Goal: Task Accomplishment & Management: Complete application form

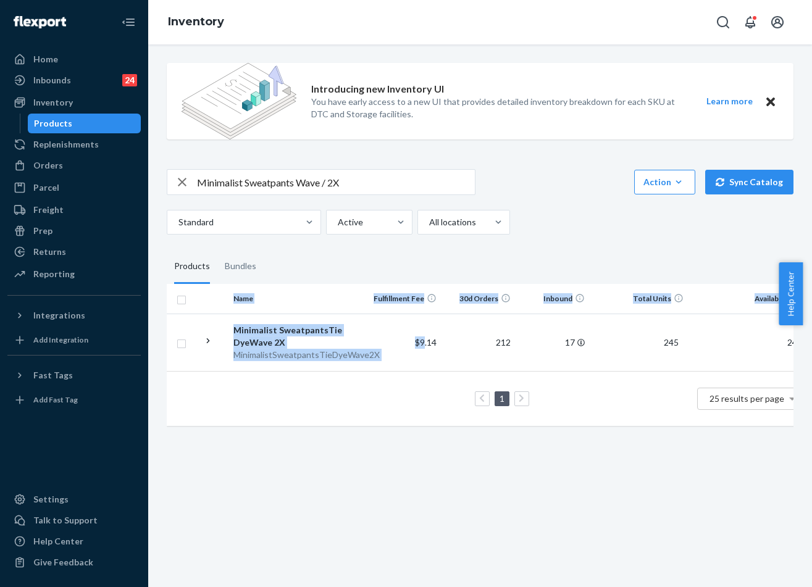
scroll to position [0, 182]
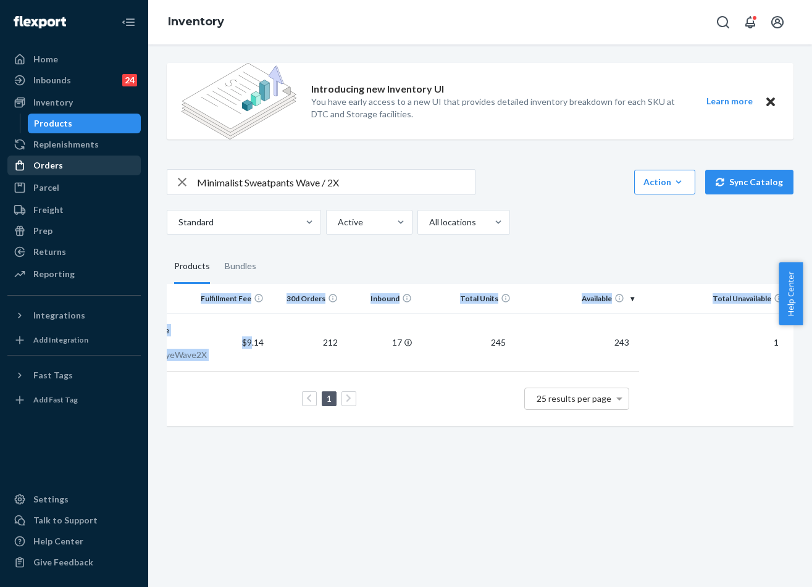
drag, startPoint x: 55, startPoint y: 159, endPoint x: 75, endPoint y: 169, distance: 22.4
click at [55, 159] on div "Orders" at bounding box center [74, 165] width 131 height 17
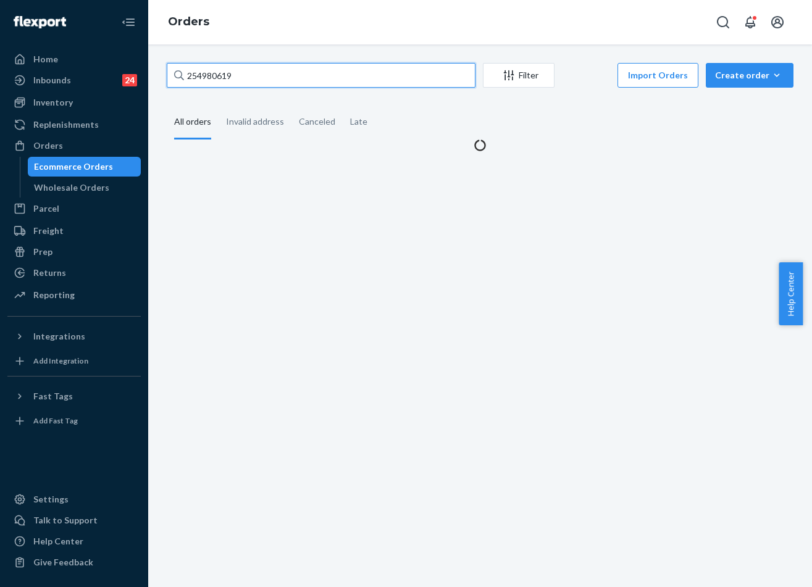
click at [248, 69] on input "254980619" at bounding box center [321, 75] width 309 height 25
paste input "#255001141"
click at [193, 73] on input "#255001141" at bounding box center [321, 75] width 309 height 25
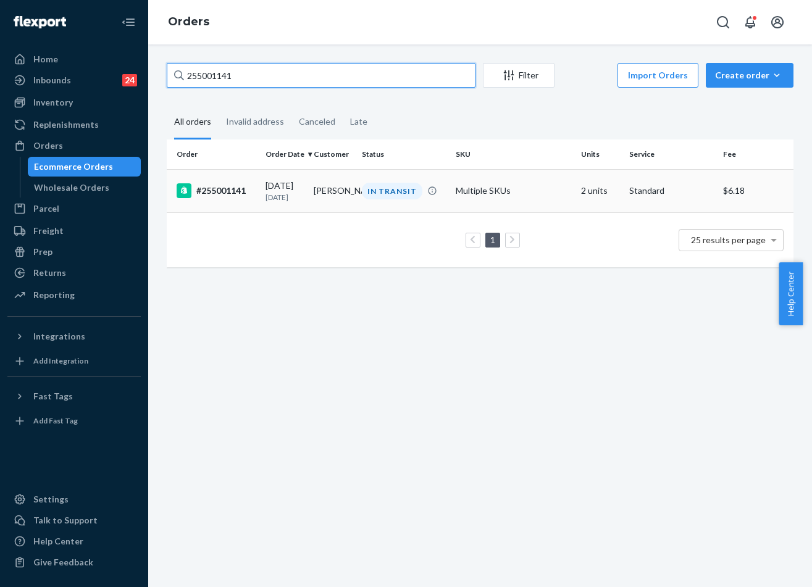
type input "255001141"
click at [332, 193] on td "[PERSON_NAME]" at bounding box center [333, 190] width 48 height 43
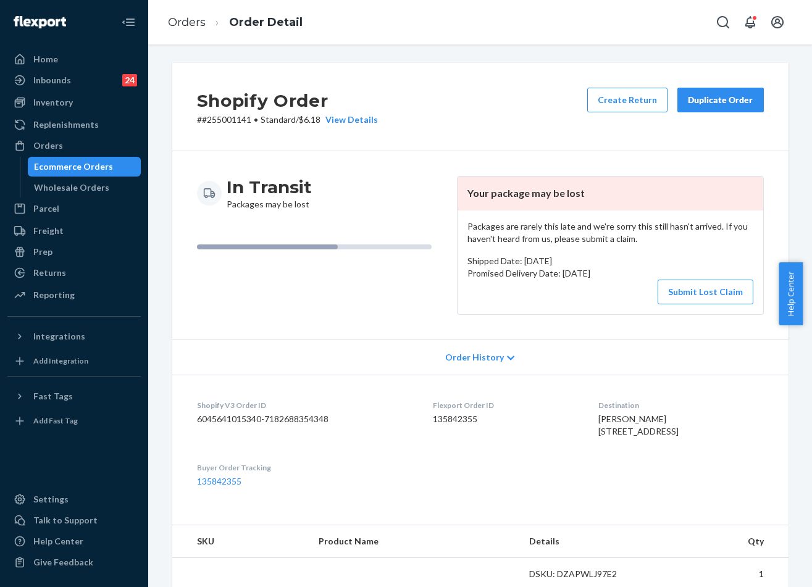
click at [730, 102] on div "Duplicate Order" at bounding box center [720, 100] width 65 height 12
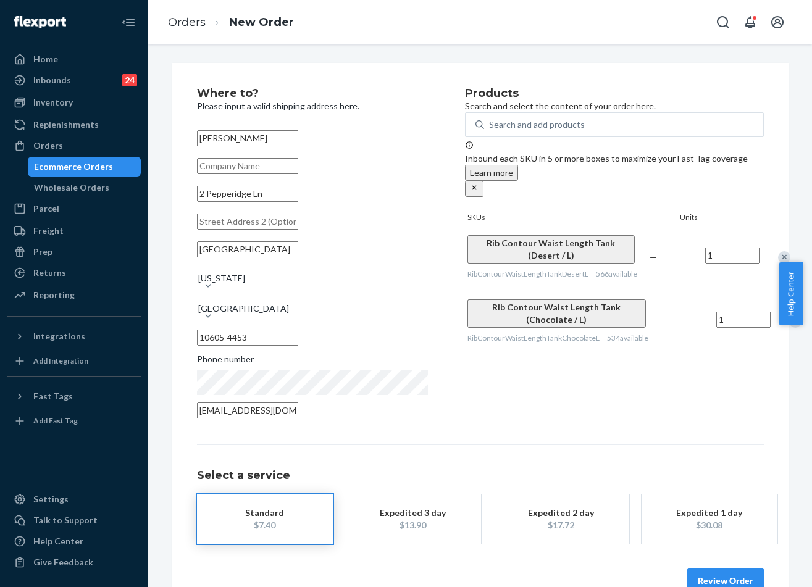
click at [704, 572] on button "Review Order" at bounding box center [725, 581] width 77 height 25
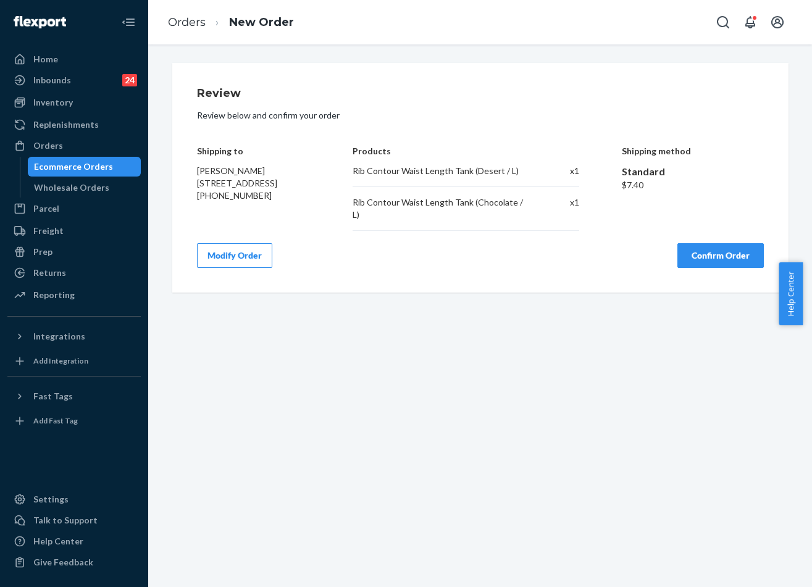
click at [705, 245] on button "Confirm Order" at bounding box center [721, 255] width 86 height 25
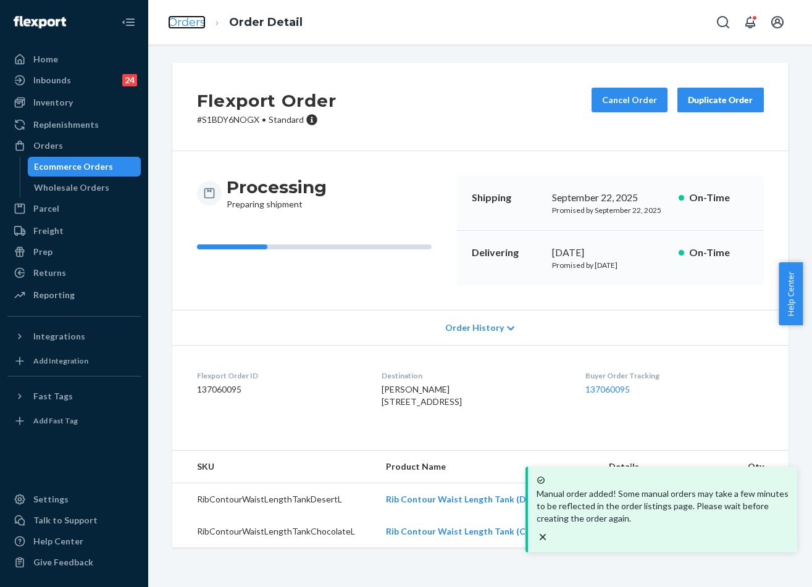
click at [188, 22] on link "Orders" at bounding box center [187, 22] width 38 height 14
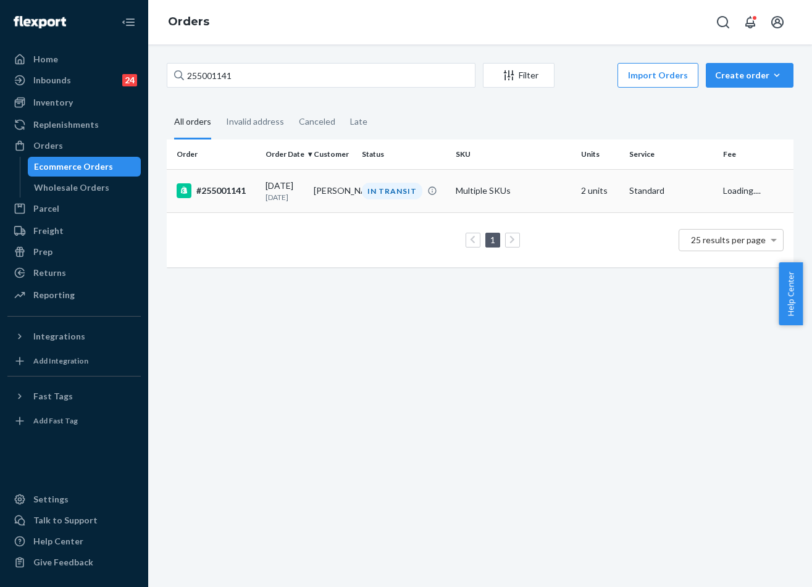
click at [359, 200] on div "IN TRANSIT" at bounding box center [403, 191] width 89 height 17
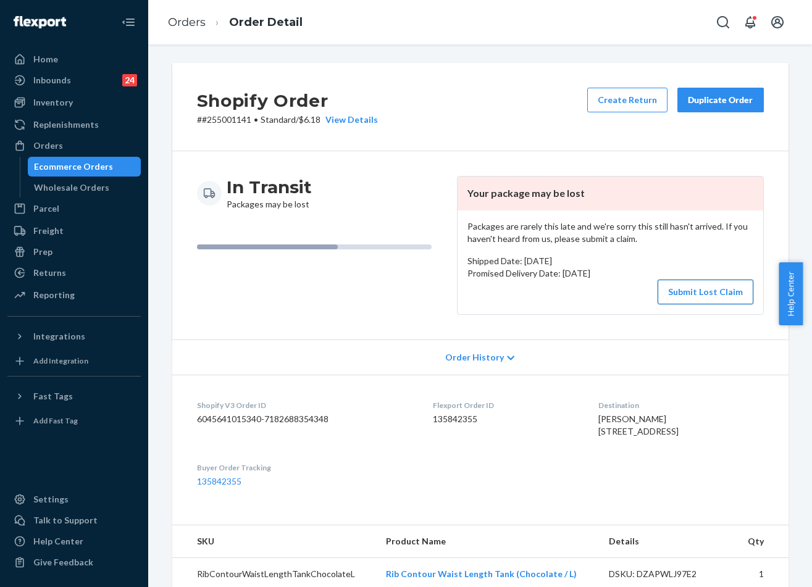
click at [691, 296] on button "Submit Lost Claim" at bounding box center [706, 292] width 96 height 25
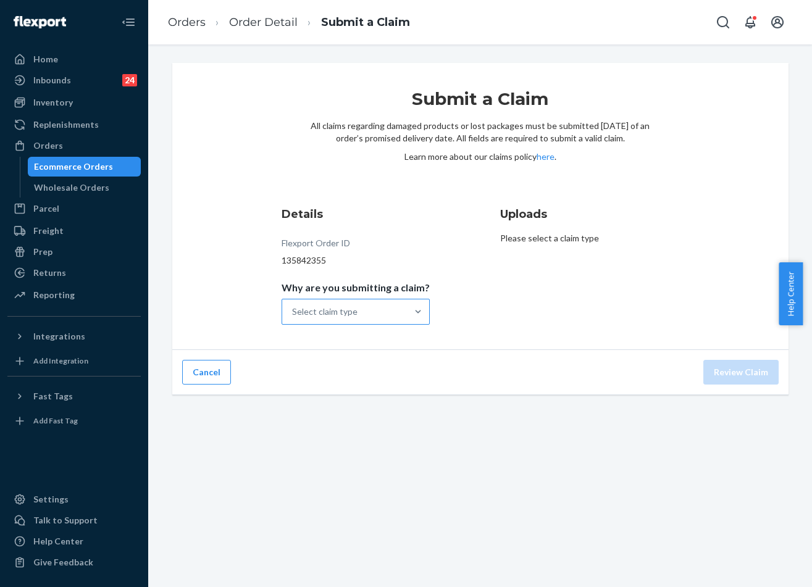
click at [365, 311] on div "Select claim type" at bounding box center [344, 312] width 125 height 25
click at [293, 311] on input "Why are you submitting a claim? Select claim type" at bounding box center [292, 312] width 1 height 12
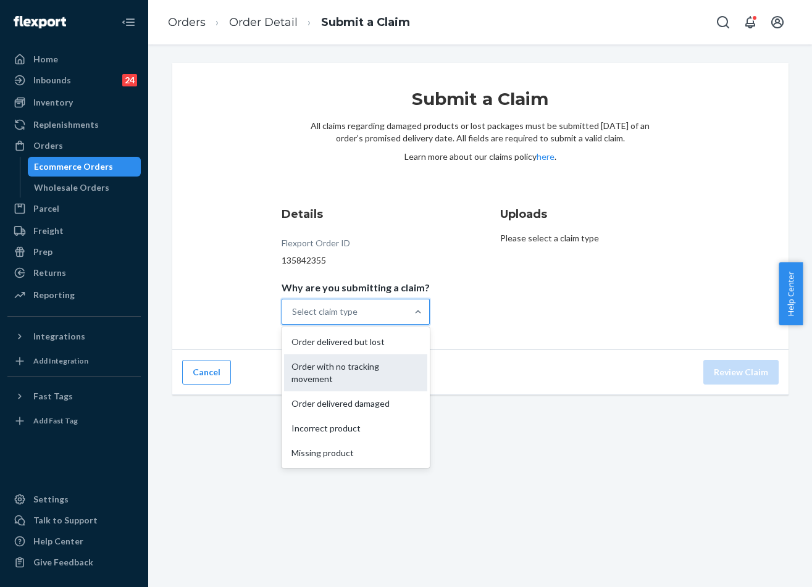
drag, startPoint x: 359, startPoint y: 343, endPoint x: 355, endPoint y: 364, distance: 21.4
click at [355, 364] on div "Order delivered but lost Order with no tracking movement Order delivered damage…" at bounding box center [356, 397] width 148 height 141
click at [293, 318] on input "Why are you submitting a claim? option Order with no tracking movement focused,…" at bounding box center [292, 312] width 1 height 12
click at [355, 364] on div "Order with no tracking movement" at bounding box center [355, 373] width 143 height 37
click at [293, 318] on input "Why are you submitting a claim? option Order with no tracking movement focused,…" at bounding box center [292, 312] width 1 height 12
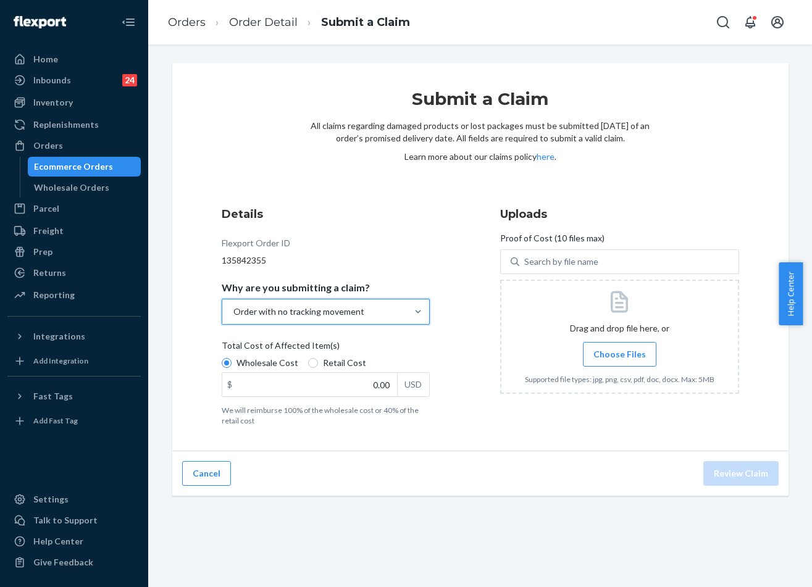
drag, startPoint x: 568, startPoint y: 426, endPoint x: 553, endPoint y: 425, distance: 14.3
click at [567, 426] on div "Uploads Proof of Cost (10 files max) Search by file name Drag and drop file her…" at bounding box center [619, 316] width 239 height 230
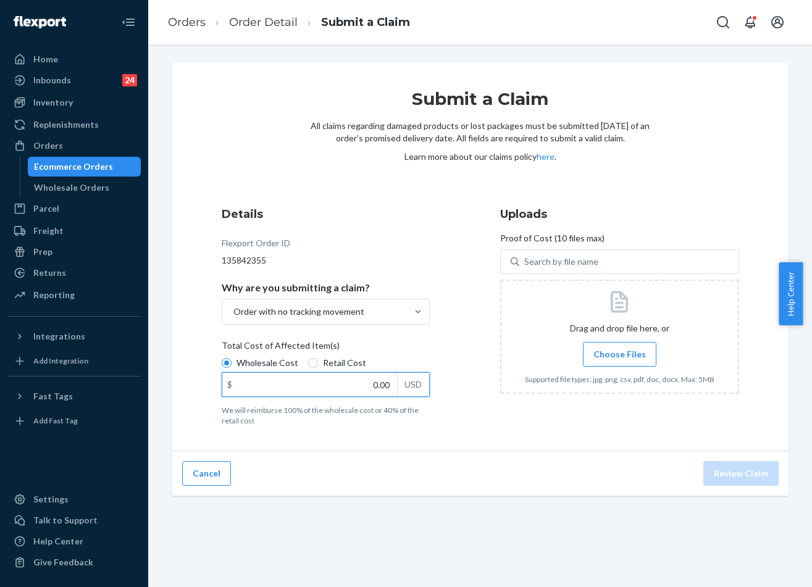
click at [356, 386] on input "0.00" at bounding box center [309, 384] width 175 height 23
click at [603, 350] on span "Choose Files" at bounding box center [620, 354] width 53 height 12
click at [620, 350] on input "Choose Files" at bounding box center [620, 355] width 1 height 14
click at [378, 380] on input "0.00" at bounding box center [309, 384] width 175 height 23
type input "56.00"
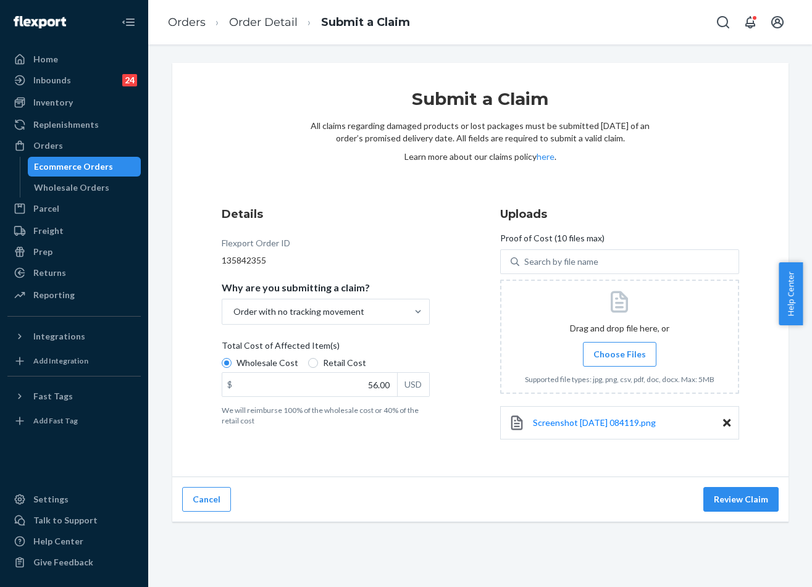
click at [666, 440] on div "Screenshot 2025-09-21 084119.png" at bounding box center [619, 423] width 239 height 48
click at [738, 497] on button "Review Claim" at bounding box center [741, 499] width 75 height 25
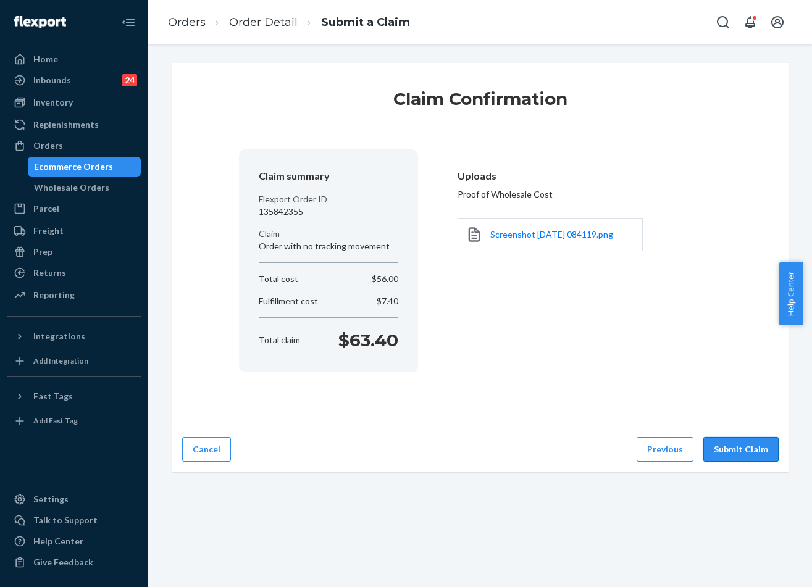
click at [733, 455] on button "Submit Claim" at bounding box center [741, 449] width 75 height 25
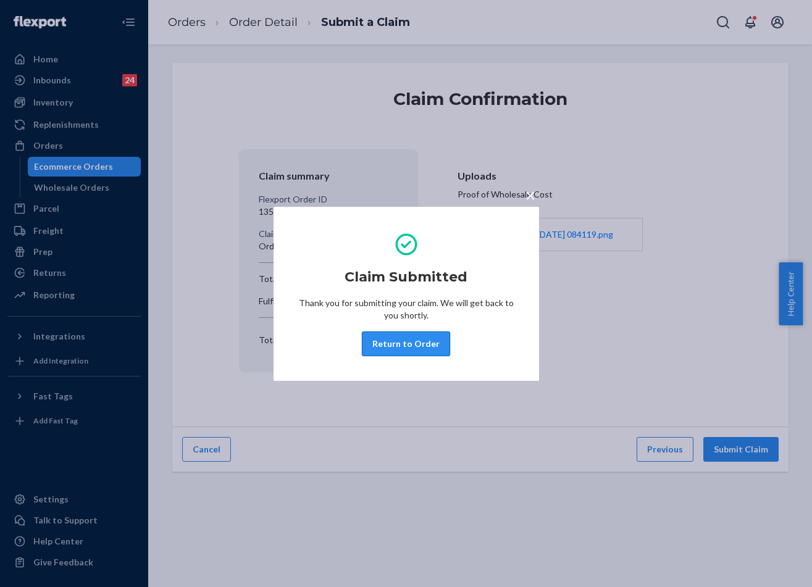
click at [418, 342] on button "Return to Order" at bounding box center [406, 344] width 88 height 25
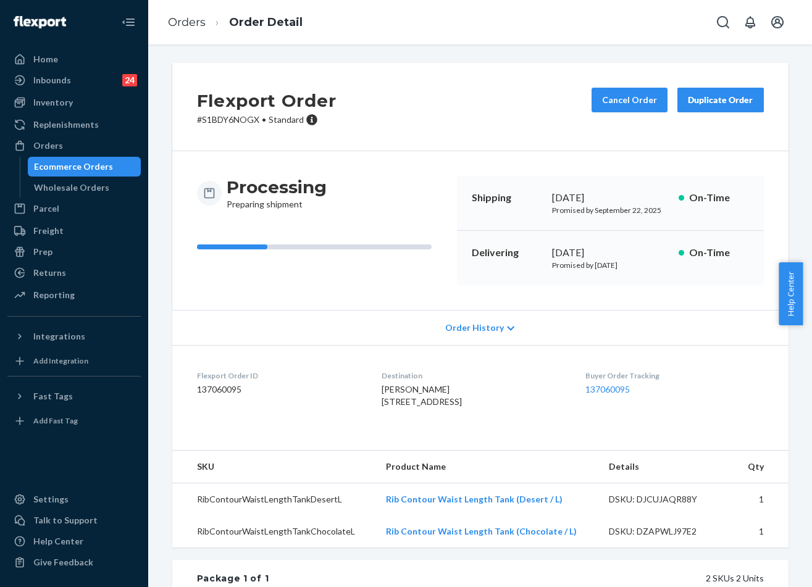
click at [606, 254] on div "[DATE]" at bounding box center [610, 253] width 117 height 14
copy div "[DATE]"
